Goal: Task Accomplishment & Management: Complete application form

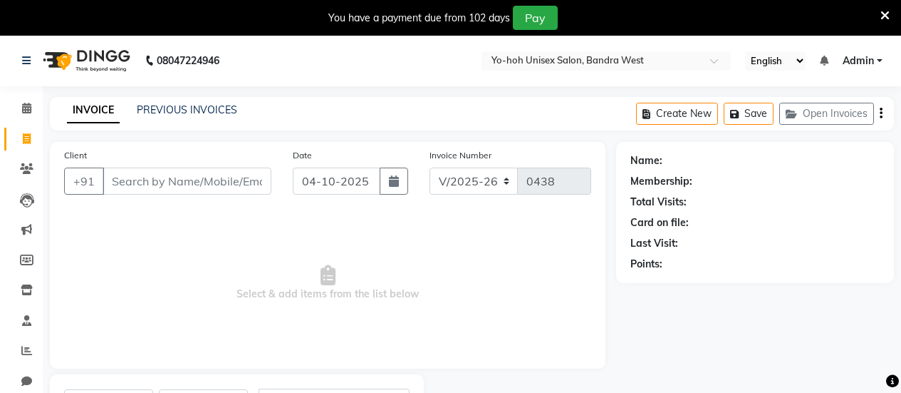
select select "8364"
select select "service"
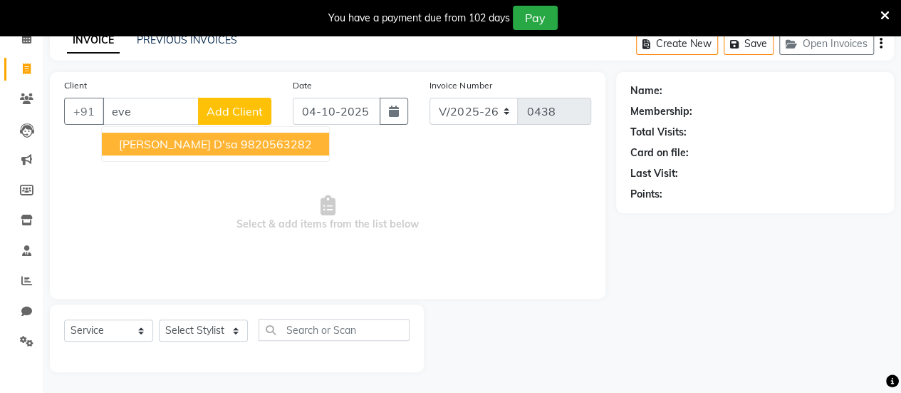
click at [241, 140] on ngb-highlight "9820563282" at bounding box center [276, 144] width 71 height 14
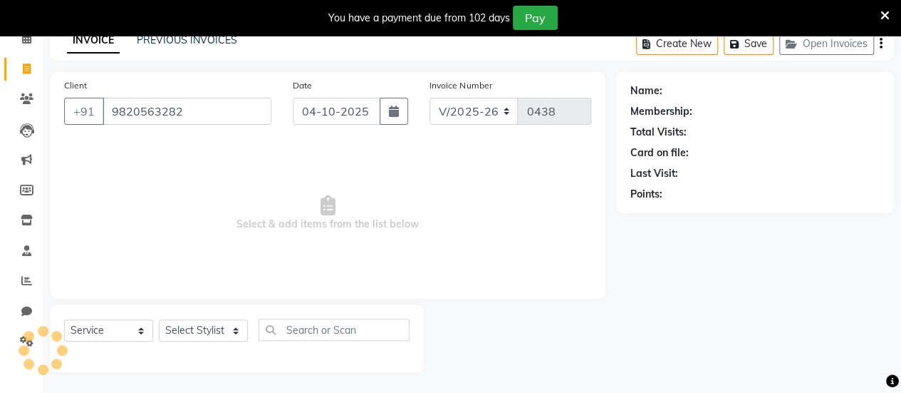
type input "9820563282"
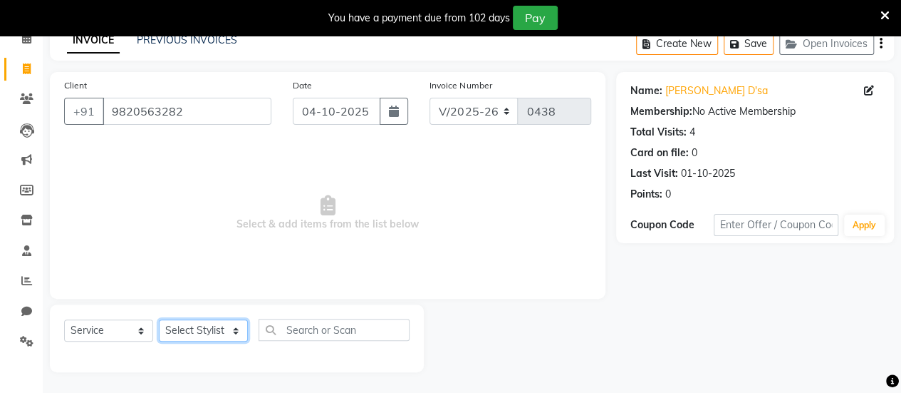
click at [205, 326] on select "Select Stylist [PERSON_NAME] [PERSON_NAME] [PERSON_NAME] ROMIKHA [PERSON_NAME] …" at bounding box center [203, 330] width 89 height 22
select select "80956"
click at [159, 319] on select "Select Stylist [PERSON_NAME] [PERSON_NAME] [PERSON_NAME] ROMIKHA [PERSON_NAME] …" at bounding box center [203, 330] width 89 height 22
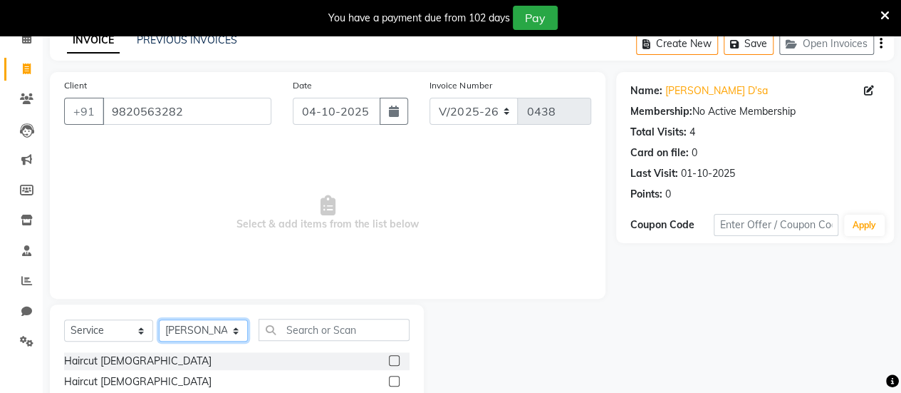
scroll to position [212, 0]
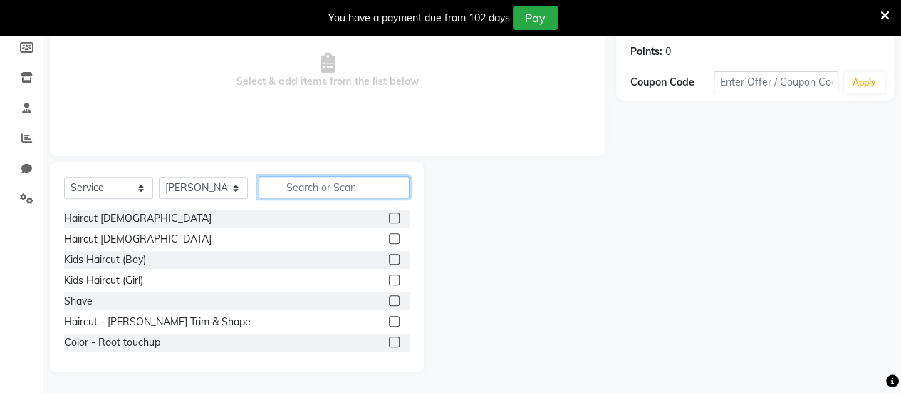
click at [341, 188] on input "text" at bounding box center [334, 187] width 151 height 22
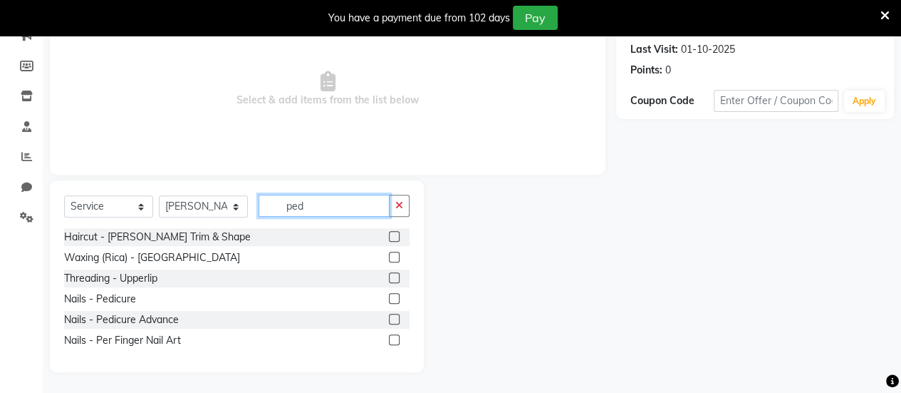
scroll to position [111, 0]
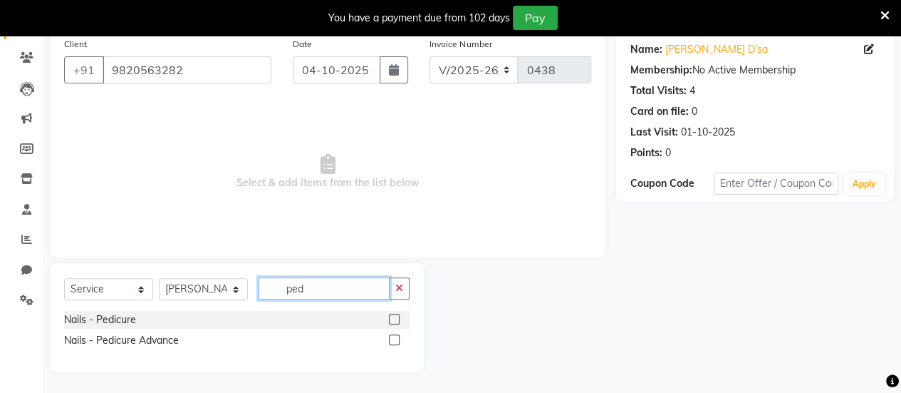
type input "ped"
click at [393, 316] on label at bounding box center [394, 318] width 11 height 11
click at [393, 316] on input "checkbox" at bounding box center [393, 319] width 9 height 9
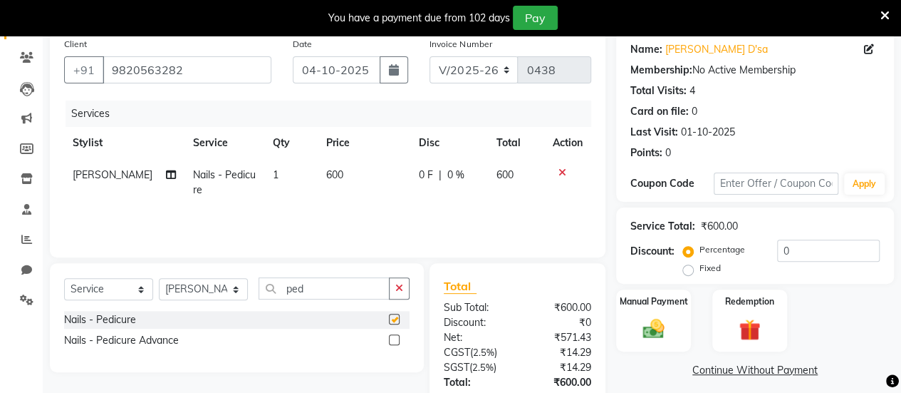
checkbox input "false"
click at [229, 288] on select "Select Stylist [PERSON_NAME] [PERSON_NAME] [PERSON_NAME] ROMIKHA [PERSON_NAME] …" at bounding box center [203, 289] width 89 height 22
select select "83224"
click at [159, 278] on select "Select Stylist [PERSON_NAME] [PERSON_NAME] [PERSON_NAME] ROMIKHA [PERSON_NAME] …" at bounding box center [203, 289] width 89 height 22
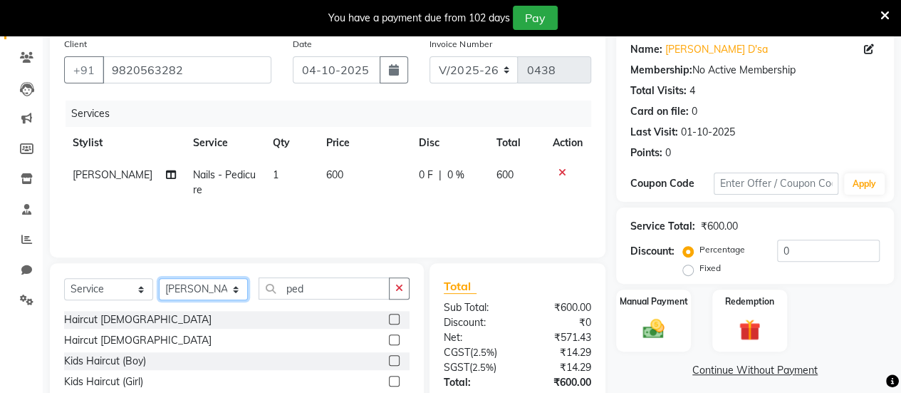
scroll to position [212, 0]
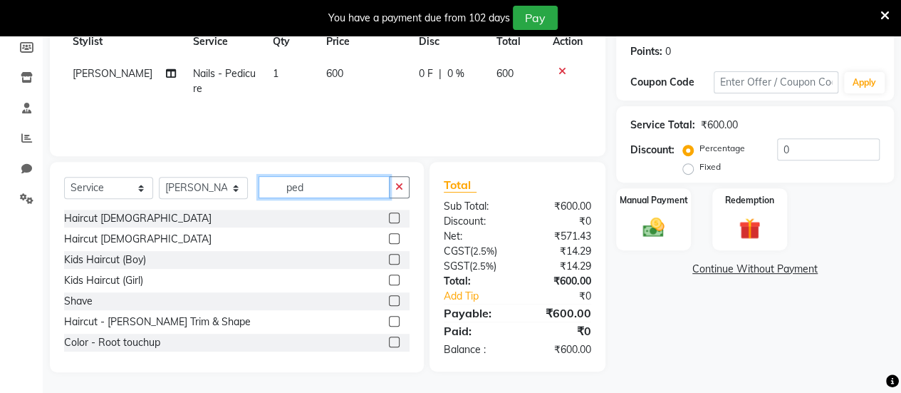
click at [326, 180] on input "ped" at bounding box center [324, 187] width 131 height 22
type input "p"
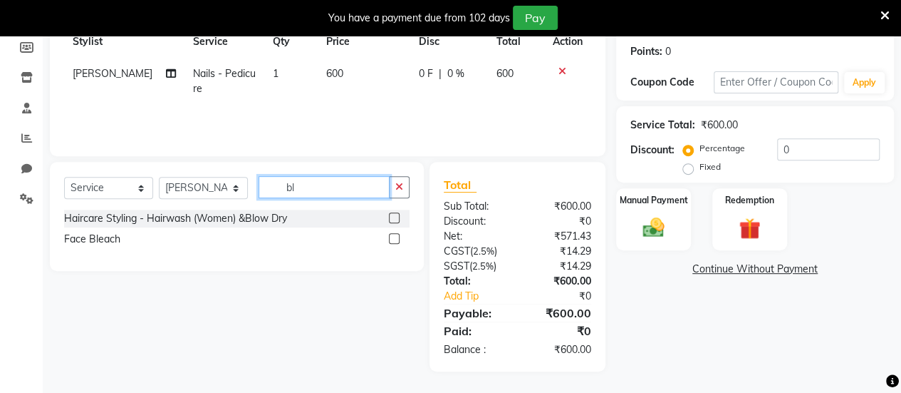
scroll to position [211, 0]
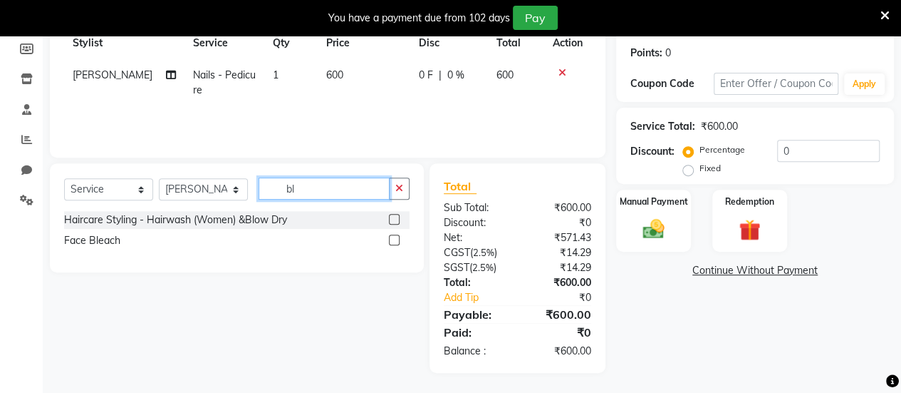
type input "b"
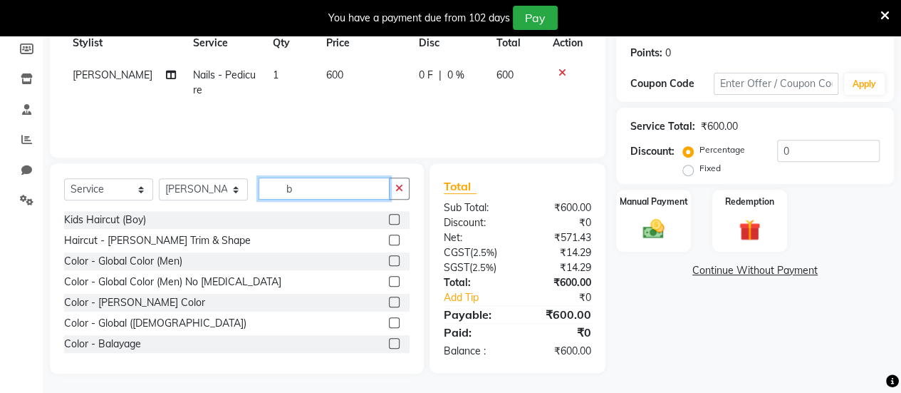
scroll to position [212, 0]
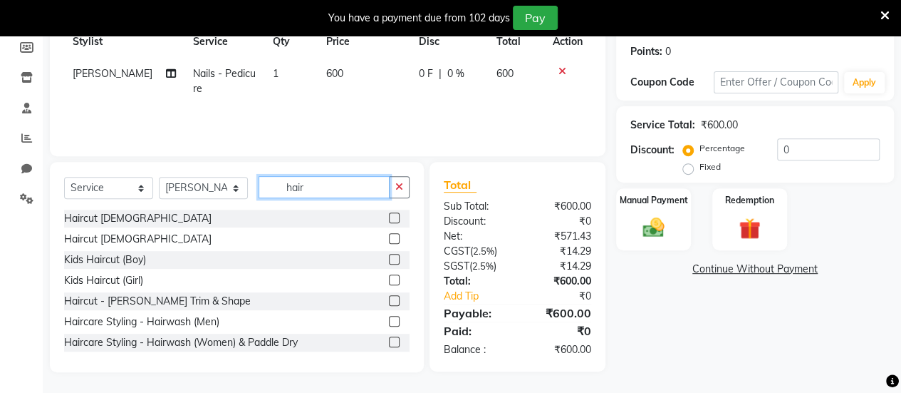
type input "hair"
click at [389, 342] on label at bounding box center [394, 341] width 11 height 11
click at [389, 342] on input "checkbox" at bounding box center [393, 342] width 9 height 9
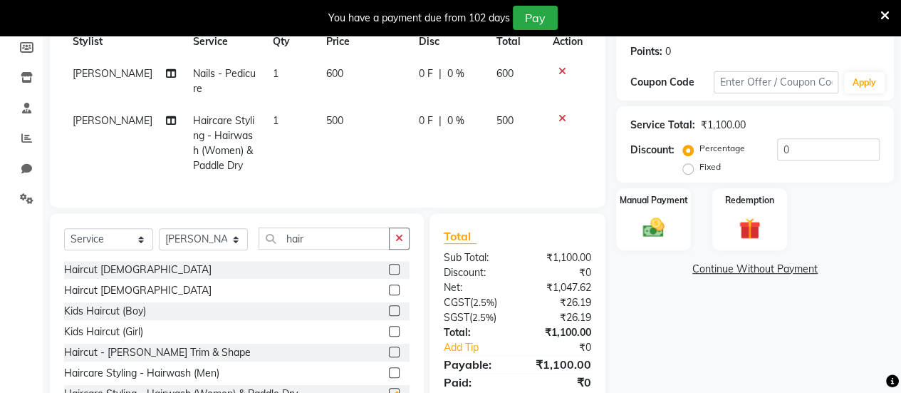
checkbox input "false"
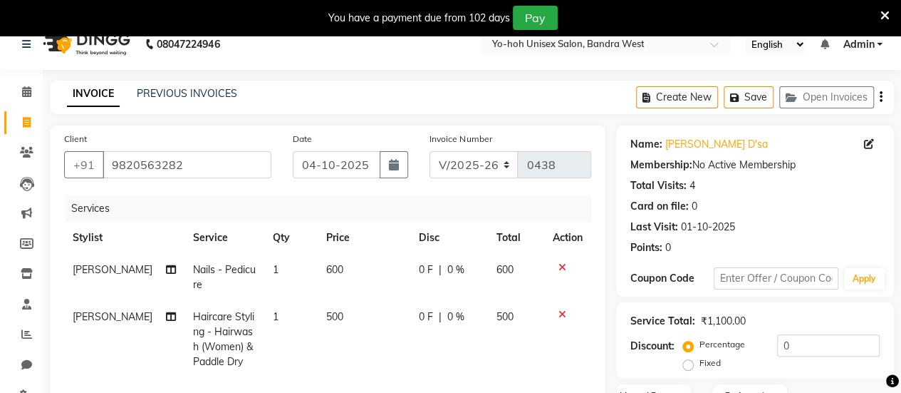
click at [880, 97] on icon "button" at bounding box center [881, 97] width 3 height 1
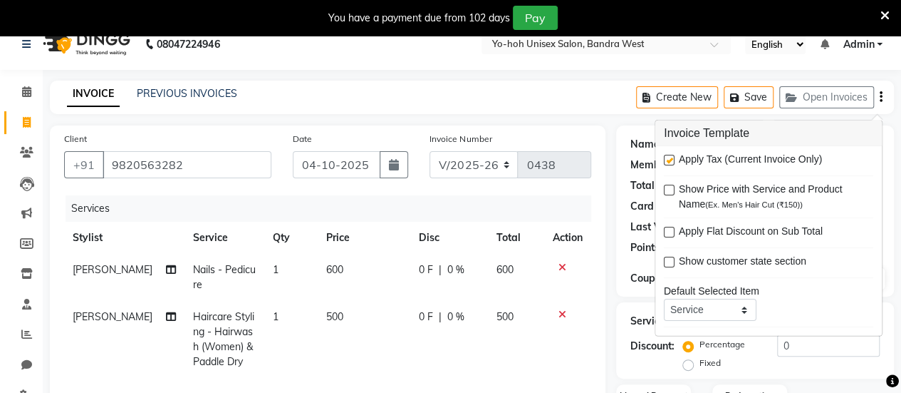
click at [671, 156] on label at bounding box center [669, 160] width 11 height 11
click at [671, 156] on input "checkbox" at bounding box center [668, 160] width 9 height 9
checkbox input "false"
click at [570, 103] on div "INVOICE PREVIOUS INVOICES Create New Save Open Invoices" at bounding box center [472, 96] width 844 height 33
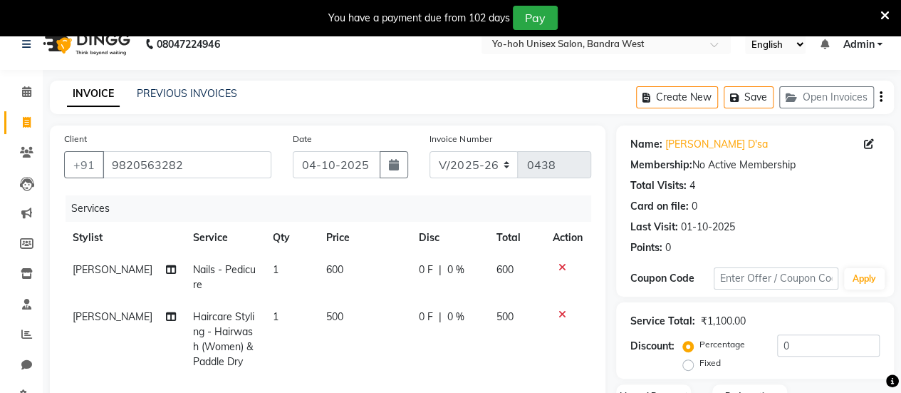
scroll to position [274, 0]
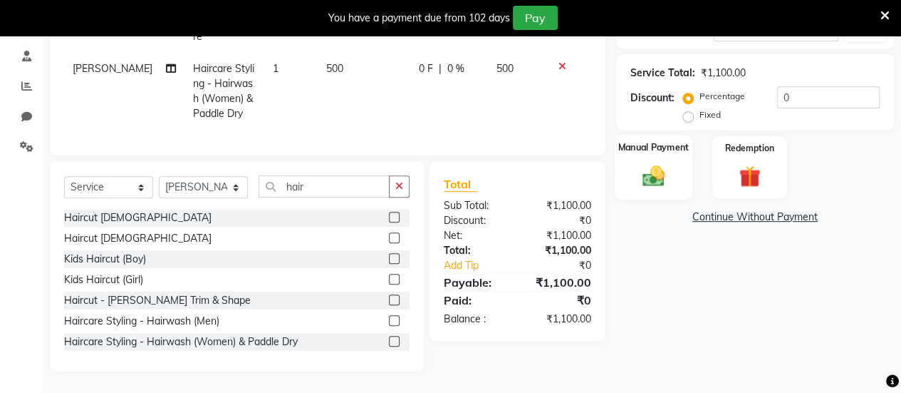
click at [671, 184] on div "Manual Payment" at bounding box center [654, 167] width 78 height 65
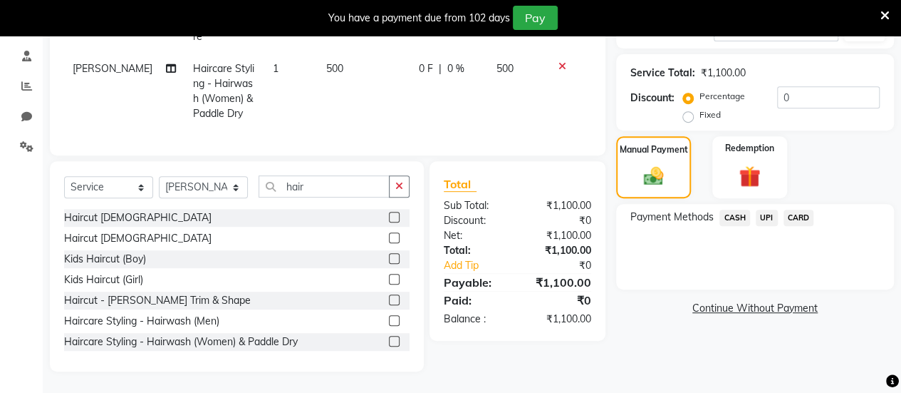
click at [737, 214] on span "CASH" at bounding box center [734, 217] width 31 height 16
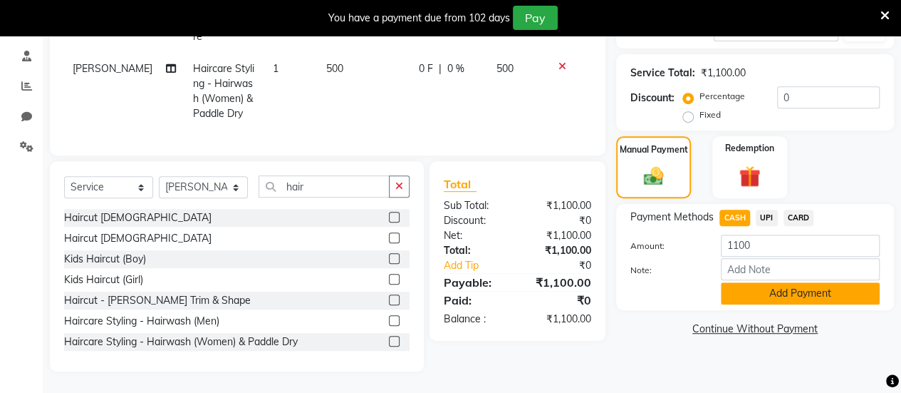
click at [781, 285] on button "Add Payment" at bounding box center [800, 293] width 159 height 22
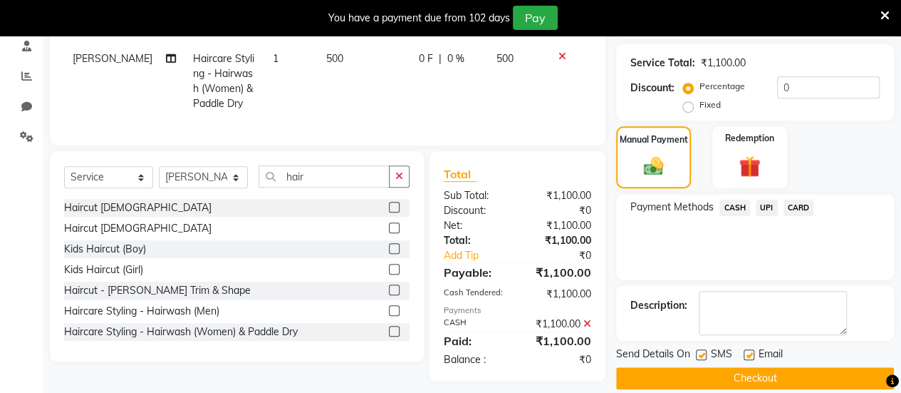
scroll to position [293, 0]
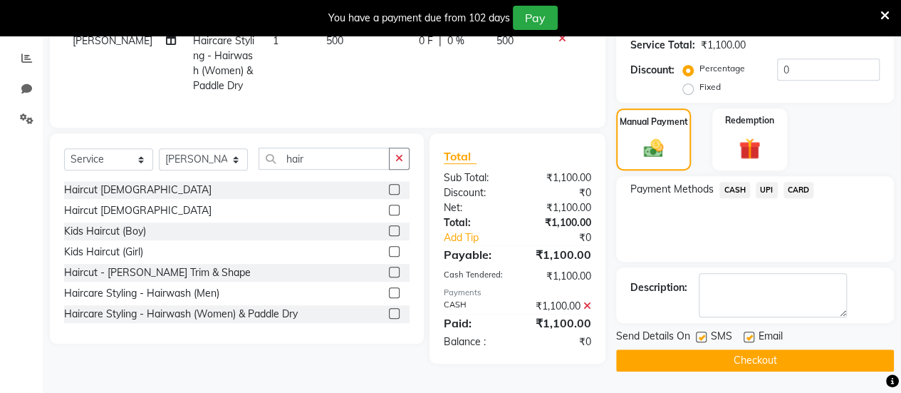
click at [702, 333] on label at bounding box center [701, 336] width 11 height 11
click at [702, 333] on input "checkbox" at bounding box center [700, 337] width 9 height 9
checkbox input "false"
click at [747, 333] on label at bounding box center [749, 336] width 11 height 11
click at [747, 333] on input "checkbox" at bounding box center [748, 337] width 9 height 9
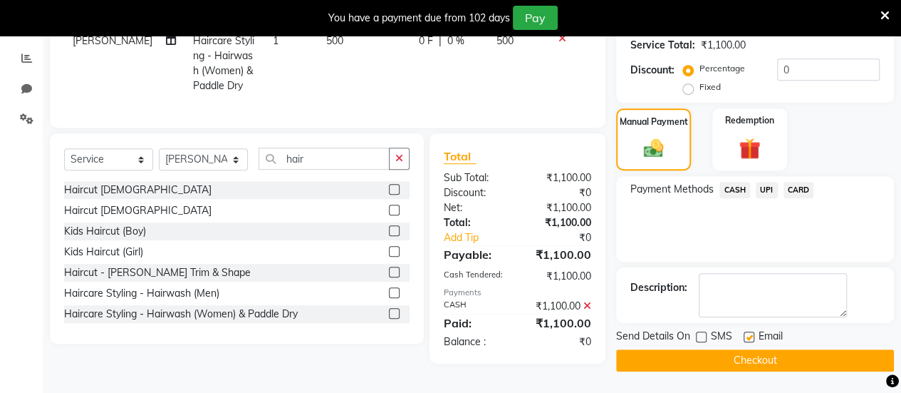
checkbox input "false"
click at [748, 357] on button "Checkout" at bounding box center [755, 360] width 278 height 22
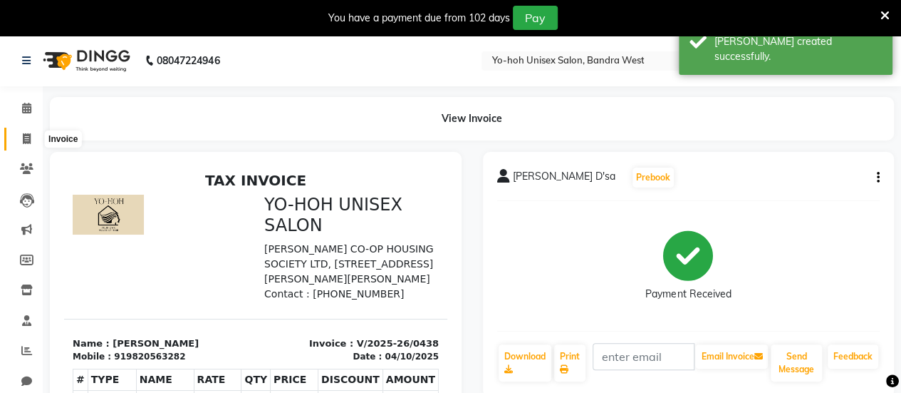
click at [26, 142] on icon at bounding box center [27, 138] width 8 height 11
select select "8364"
select select "service"
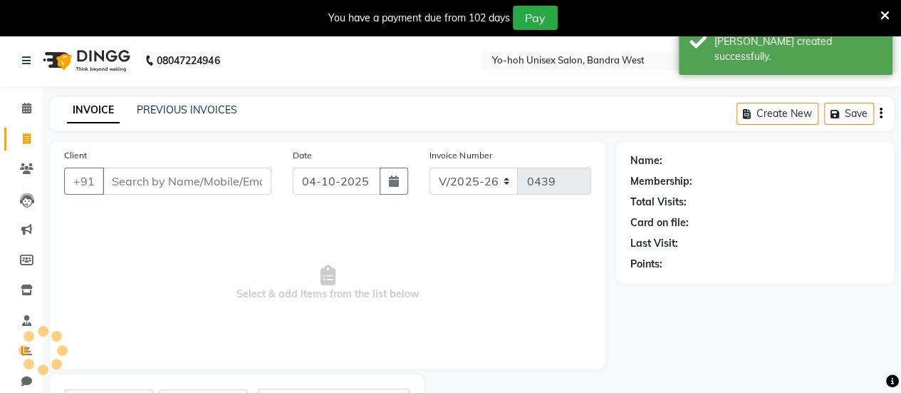
scroll to position [70, 0]
